Goal: Transaction & Acquisition: Purchase product/service

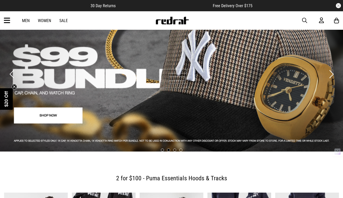
scroll to position [22, 0]
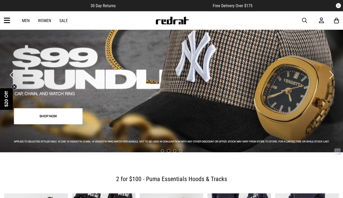
click at [58, 117] on link "2 / 4" at bounding box center [171, 70] width 343 height 163
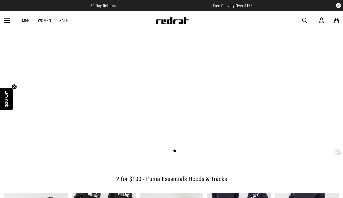
scroll to position [13, 0]
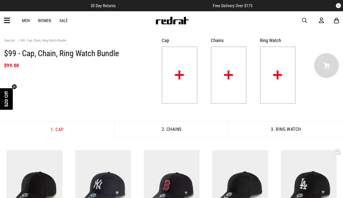
click at [41, 20] on link "Women" at bounding box center [44, 20] width 13 height 5
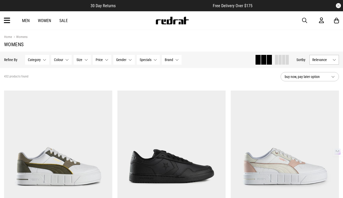
click at [43, 58] on button "Category None selected" at bounding box center [37, 60] width 24 height 10
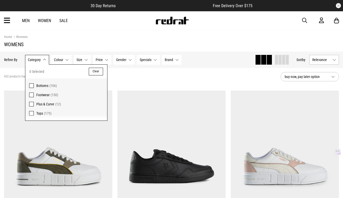
click at [34, 94] on label "Footwear (150)" at bounding box center [66, 94] width 82 height 9
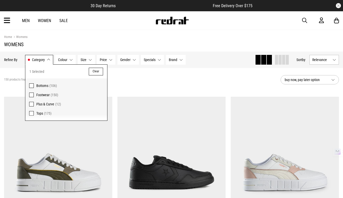
click at [141, 79] on div "150 products found Active Filters Footwear Clear" at bounding box center [140, 79] width 273 height 15
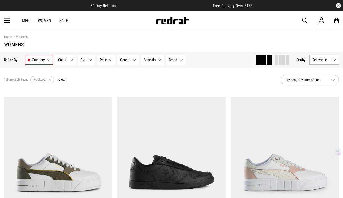
click at [68, 61] on button "Colour None selected" at bounding box center [65, 60] width 20 height 10
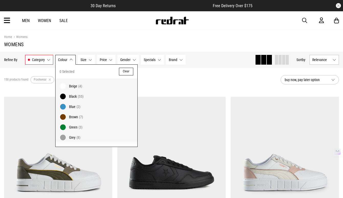
click at [69, 97] on span "Black" at bounding box center [73, 96] width 8 height 4
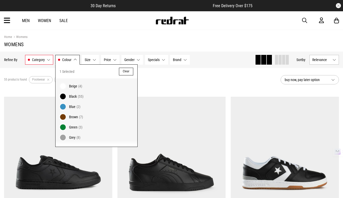
click at [94, 60] on button "Size None selected" at bounding box center [90, 60] width 17 height 10
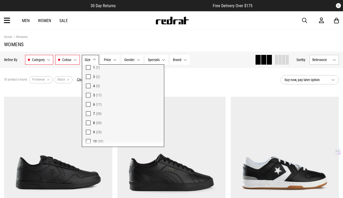
scroll to position [18, 0]
click at [90, 123] on span at bounding box center [88, 122] width 5 height 5
click at [88, 131] on span at bounding box center [88, 131] width 5 height 5
click at [136, 60] on span "Gender" at bounding box center [133, 60] width 10 height 4
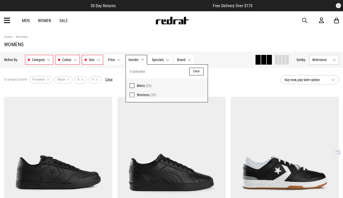
click at [132, 94] on span at bounding box center [132, 94] width 5 height 5
click at [118, 60] on button "Price None selected" at bounding box center [114, 60] width 18 height 10
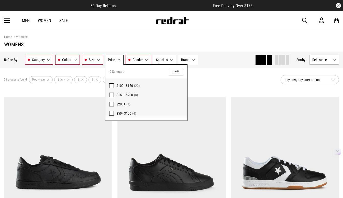
click at [111, 103] on span at bounding box center [111, 104] width 5 height 5
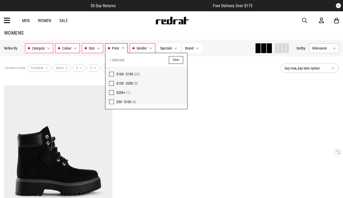
scroll to position [26, 0]
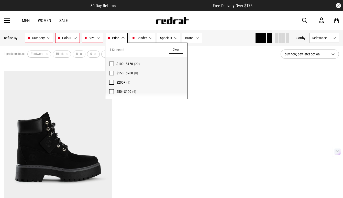
click at [112, 73] on span at bounding box center [111, 73] width 5 height 5
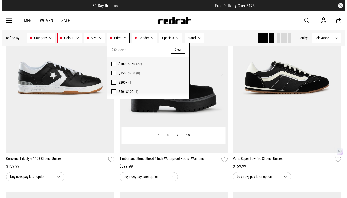
scroll to position [96, 0]
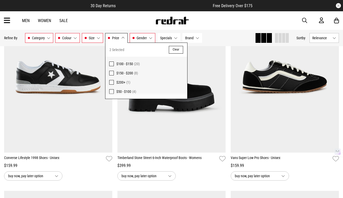
click at [220, 39] on div "Hide Refine s Refine By Filters Category Footwear Category 1 Selected Clear Foo…" at bounding box center [127, 37] width 247 height 11
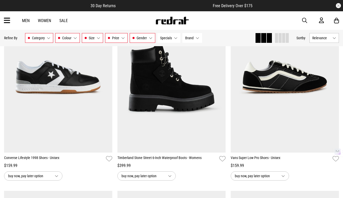
click at [305, 18] on span "button" at bounding box center [304, 20] width 5 height 6
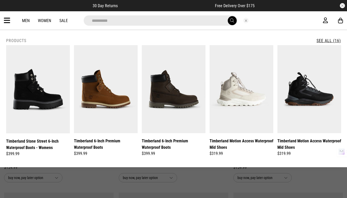
type input "**********"
click at [228, 16] on button "submit" at bounding box center [232, 20] width 9 height 9
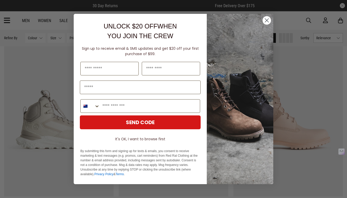
click at [267, 20] on icon "Close dialog" at bounding box center [267, 21] width 4 height 4
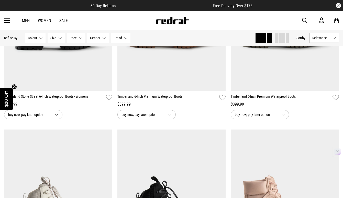
scroll to position [91, 0]
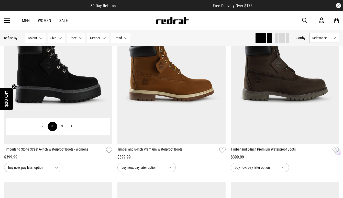
click at [51, 126] on button "8" at bounding box center [52, 126] width 9 height 9
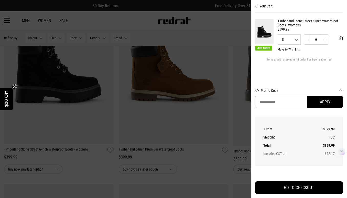
click at [99, 166] on div at bounding box center [173, 99] width 347 height 198
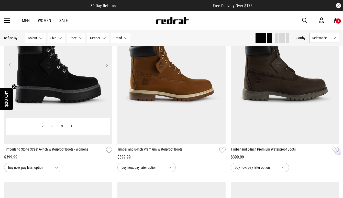
click at [85, 99] on img at bounding box center [58, 67] width 108 height 151
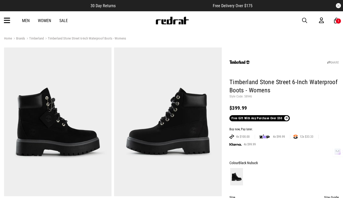
click at [71, 137] on img at bounding box center [57, 121] width 107 height 148
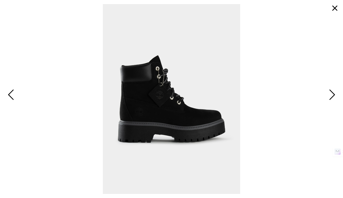
click at [331, 96] on span "Next" at bounding box center [332, 95] width 8 height 15
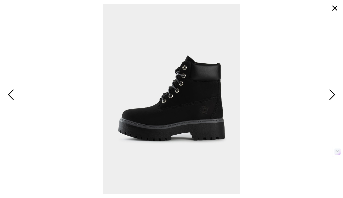
click at [331, 96] on span "Next" at bounding box center [332, 95] width 8 height 15
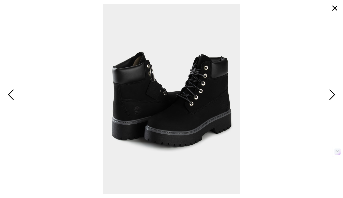
click at [331, 96] on span "Next" at bounding box center [332, 95] width 8 height 15
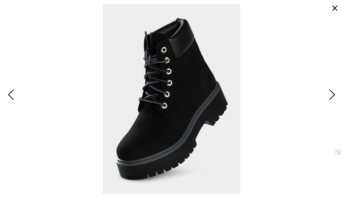
click at [331, 96] on span "Next" at bounding box center [332, 95] width 8 height 15
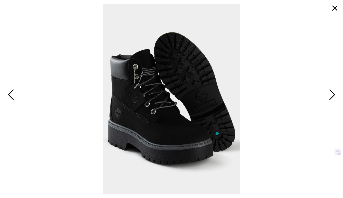
click at [331, 96] on span "Next" at bounding box center [332, 95] width 8 height 15
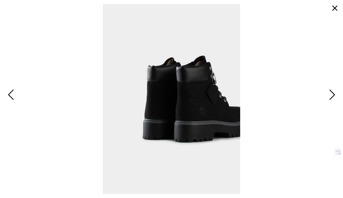
click at [331, 96] on span "Next" at bounding box center [332, 95] width 8 height 15
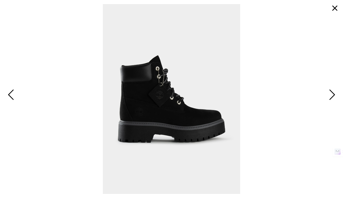
click at [336, 9] on button "button" at bounding box center [335, 8] width 12 height 12
